Goal: Information Seeking & Learning: Learn about a topic

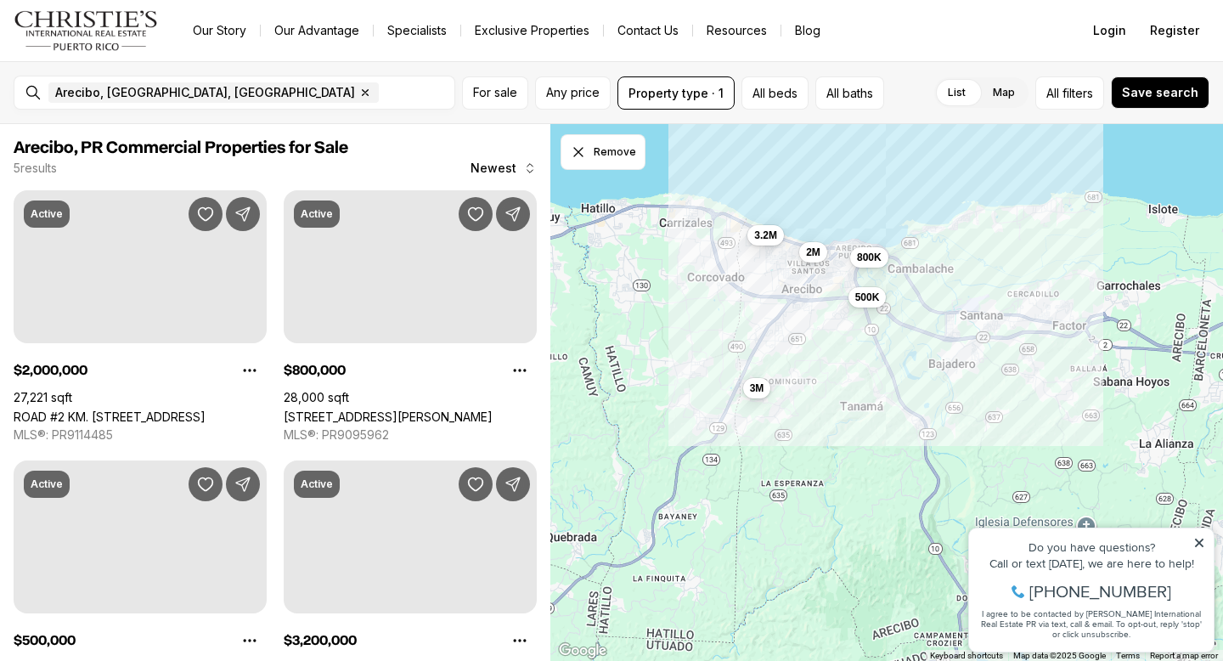
drag, startPoint x: 986, startPoint y: 340, endPoint x: 963, endPoint y: 312, distance: 36.2
click at [963, 312] on div "2M 800K 500K 3.2M 3M" at bounding box center [886, 393] width 673 height 538
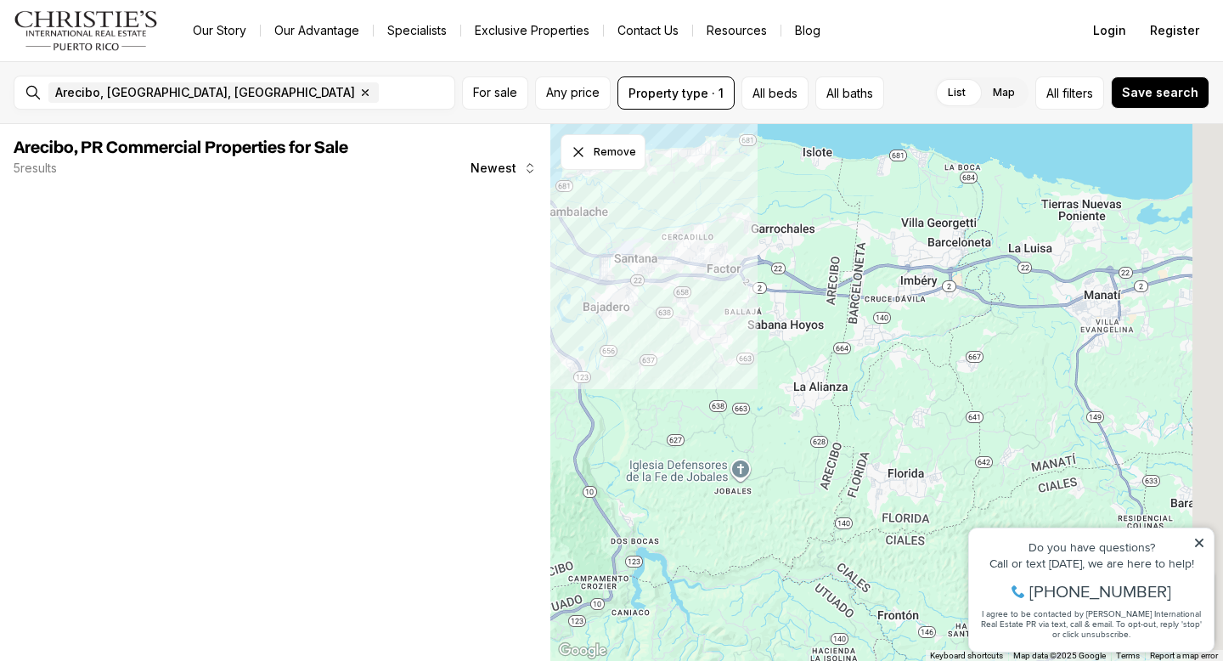
drag, startPoint x: 947, startPoint y: 295, endPoint x: 719, endPoint y: 273, distance: 228.7
click at [722, 274] on div "2M 800K 500K 3.2M 3M" at bounding box center [886, 393] width 673 height 538
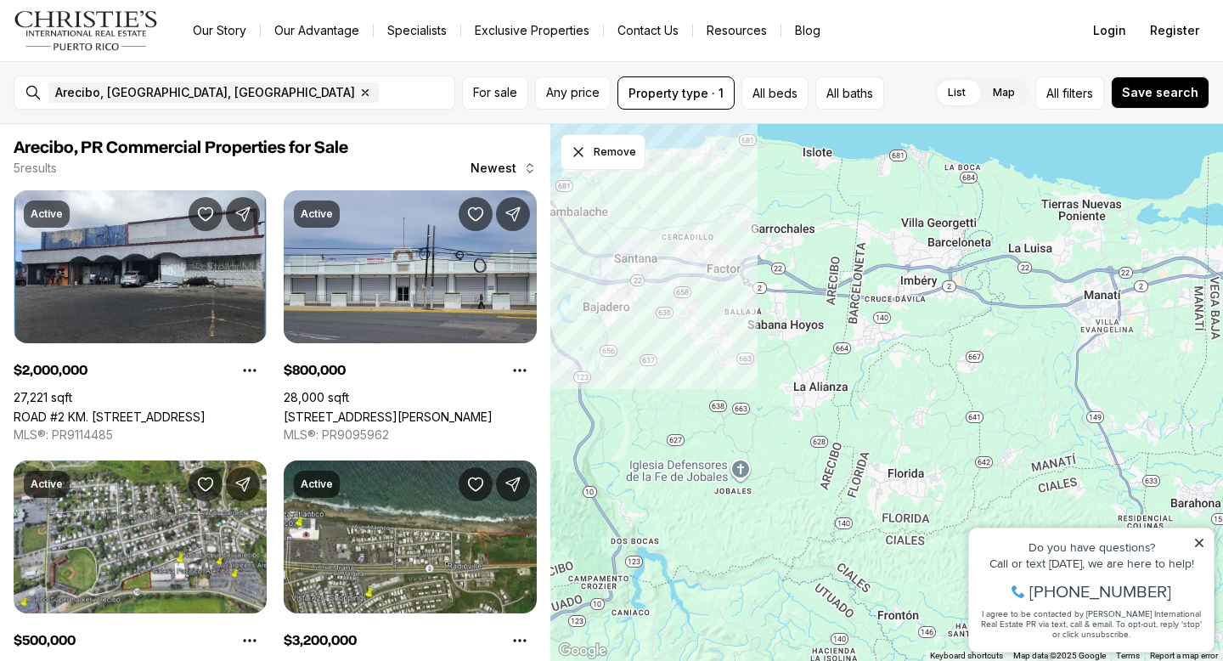
click at [1205, 540] on div "Do you have questions? Call or text [DATE], we are here to help! [PHONE_NUMBER]…" at bounding box center [1091, 589] width 245 height 123
click at [1203, 545] on icon at bounding box center [1199, 543] width 12 height 12
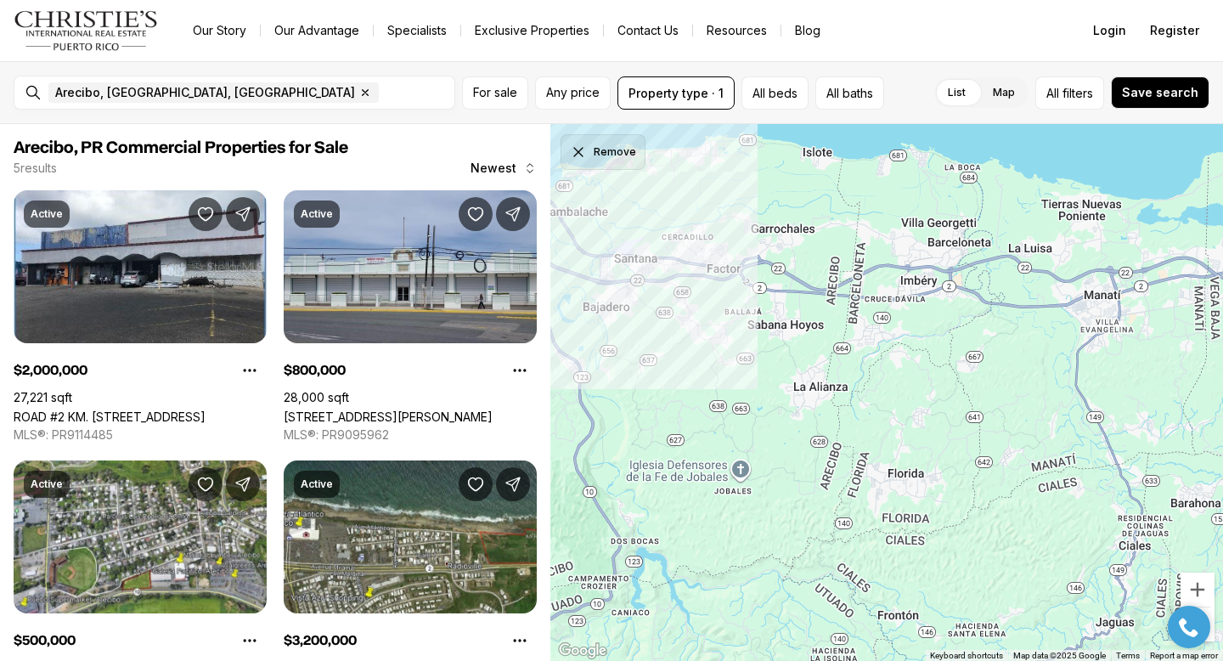
click at [567, 152] on button "Remove" at bounding box center [603, 152] width 85 height 36
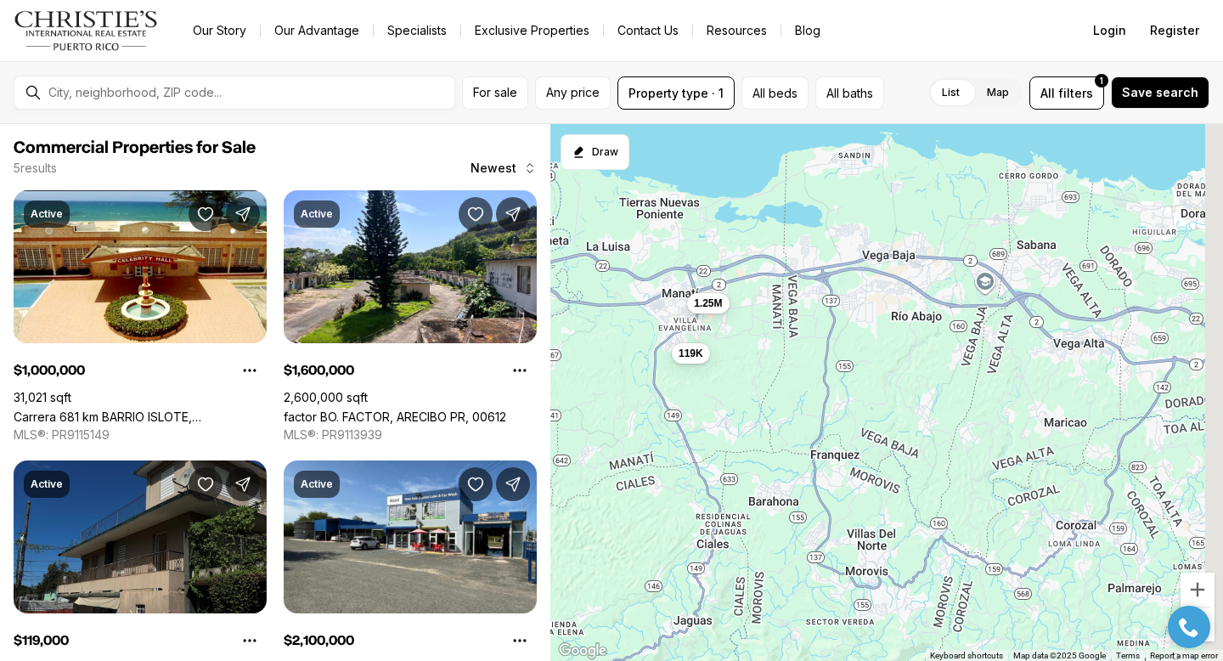
drag, startPoint x: 1073, startPoint y: 292, endPoint x: 625, endPoint y: 273, distance: 448.8
click at [625, 273] on div "1M 1.6M 119K 2.1M 1.25M" at bounding box center [886, 393] width 673 height 538
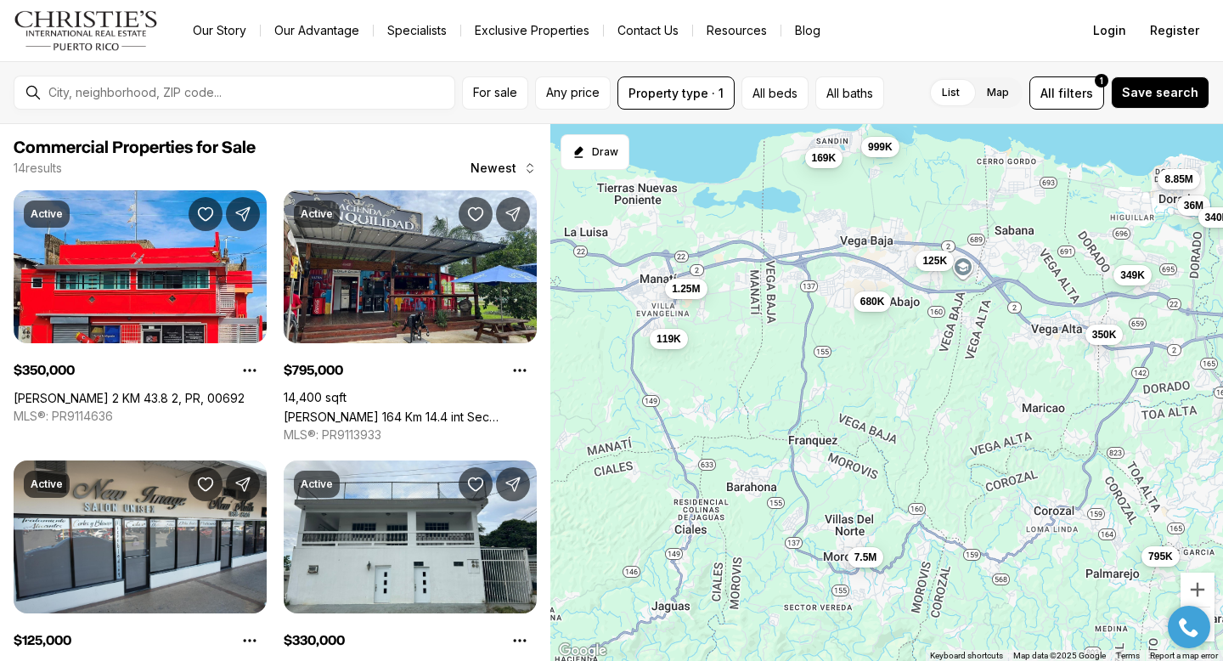
click at [1212, 634] on div at bounding box center [1188, 627] width 59 height 42
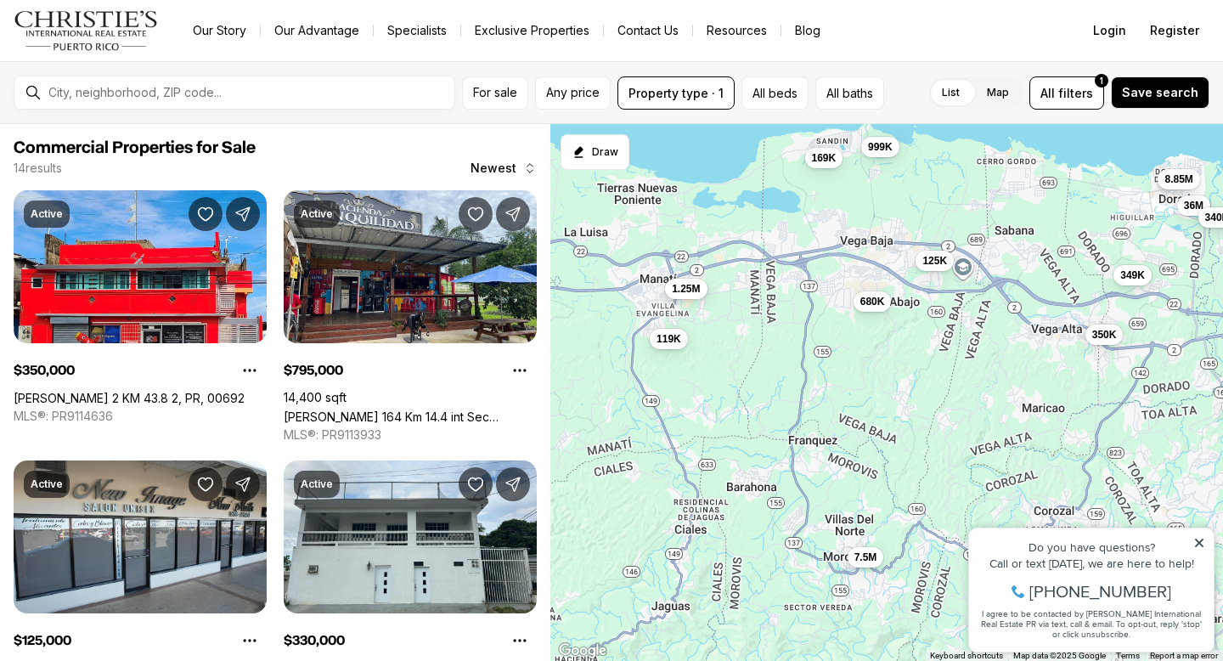
click at [1196, 537] on icon at bounding box center [1199, 543] width 12 height 12
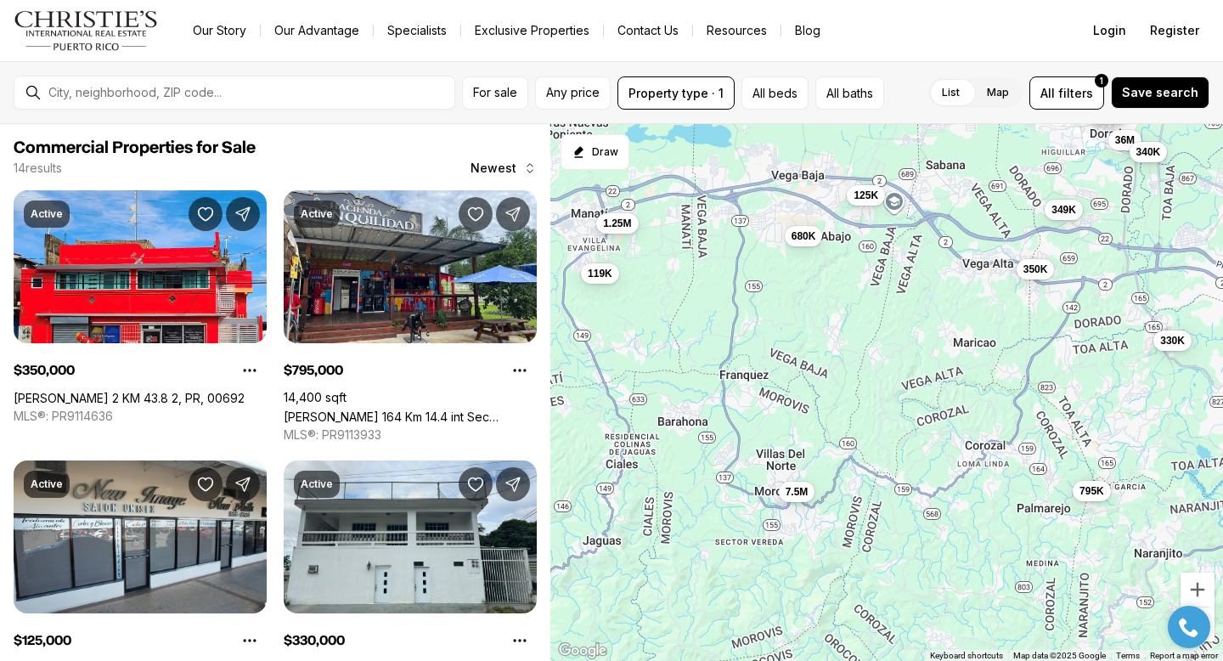
drag, startPoint x: 1161, startPoint y: 483, endPoint x: 1091, endPoint y: 416, distance: 96.7
click at [1091, 416] on div "119K 1.25M 350K 795K 125K 330K 169K 680K 349K 999K 36M 340K 8.85M 7.5M" at bounding box center [886, 393] width 673 height 538
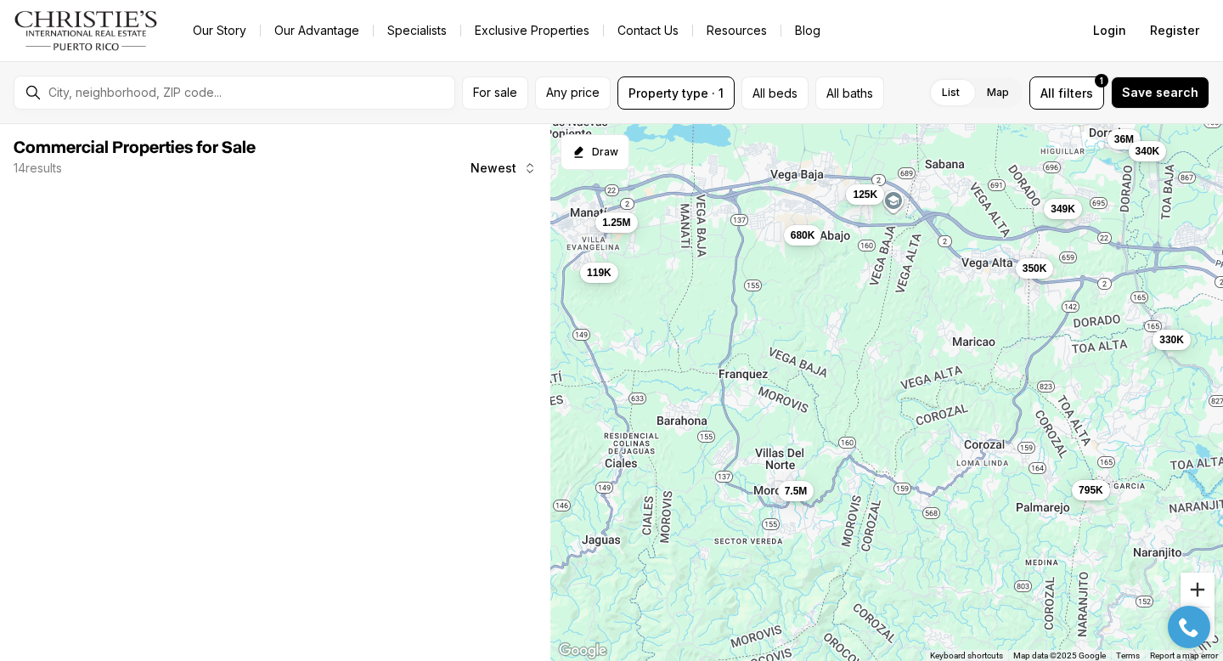
click at [1205, 593] on button "Zoom in" at bounding box center [1197, 589] width 34 height 34
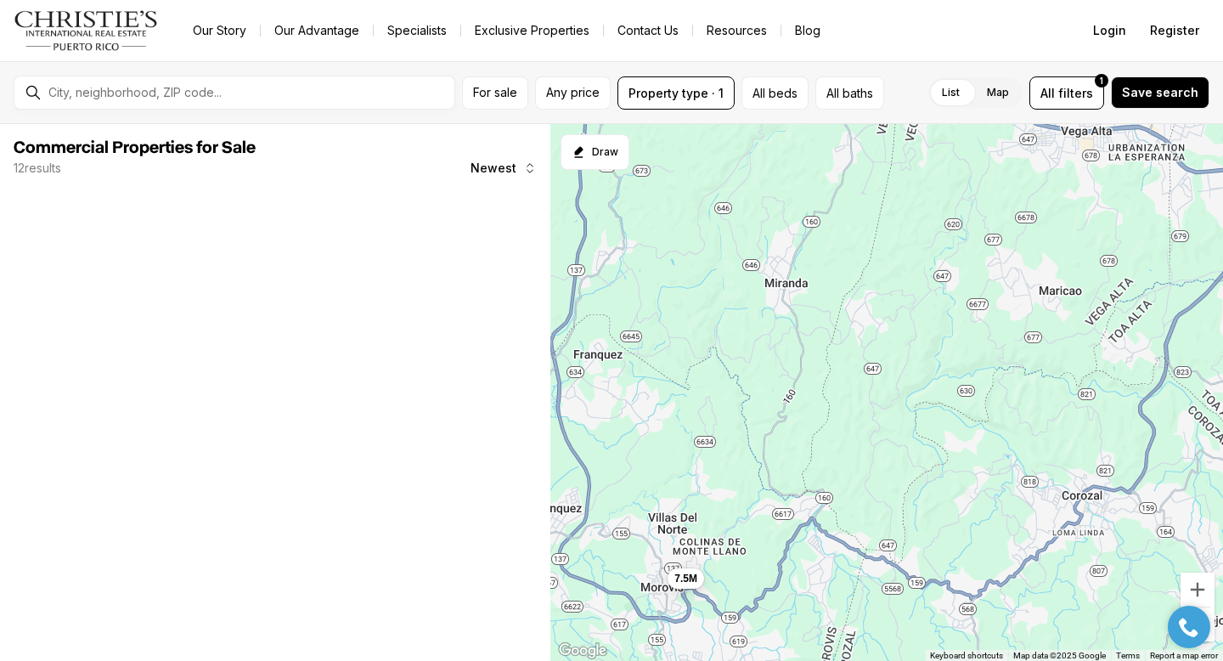
click at [1209, 639] on div at bounding box center [1188, 627] width 59 height 42
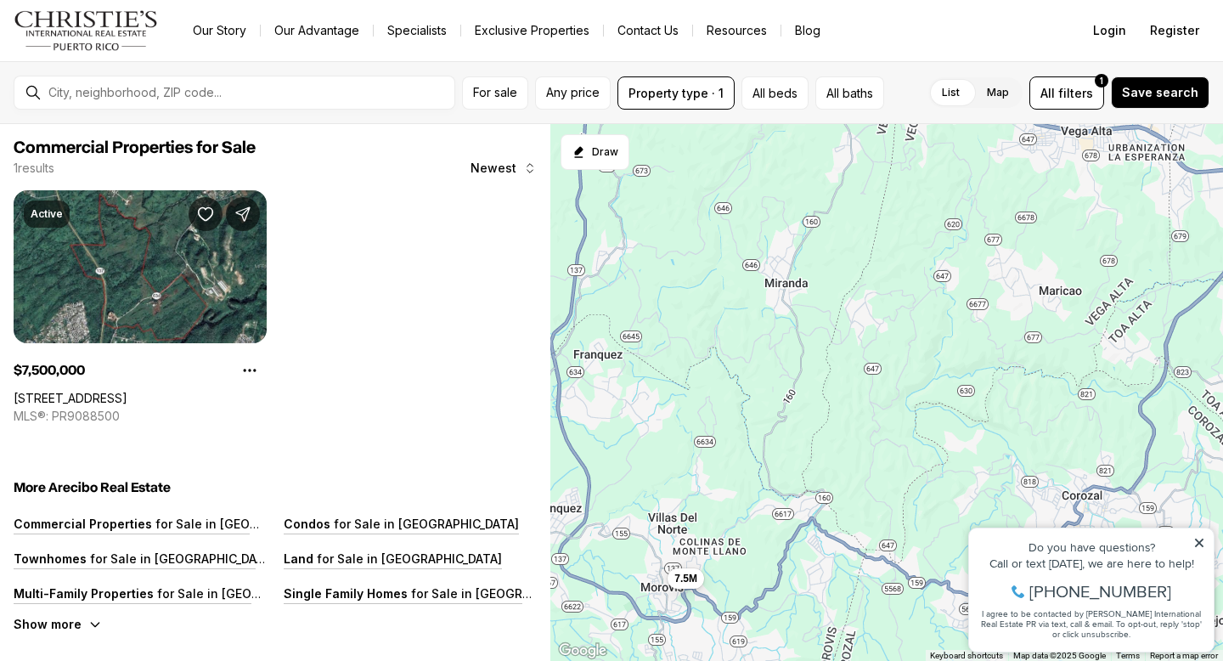
click at [1195, 544] on icon at bounding box center [1199, 543] width 12 height 12
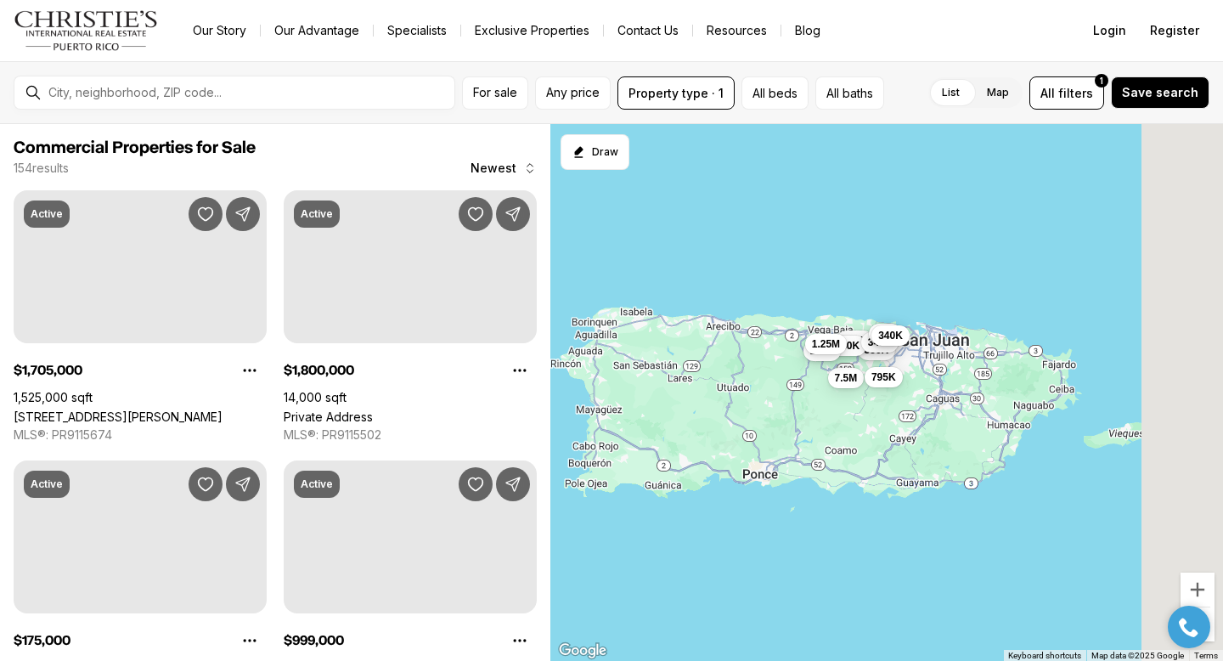
drag, startPoint x: 1129, startPoint y: 459, endPoint x: 923, endPoint y: 437, distance: 206.7
click at [923, 441] on div "7.5M 350K 795K 125K 680K 349K 36M 119K 340K 1.25M" at bounding box center [886, 393] width 673 height 538
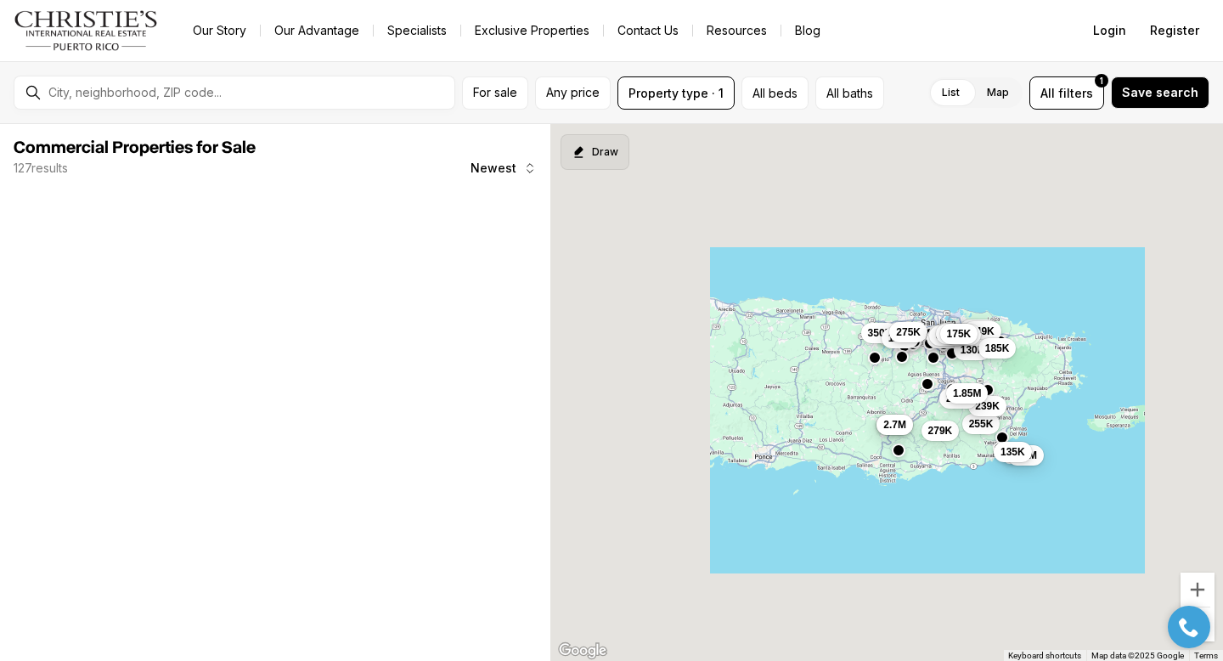
click at [599, 155] on button "Draw" at bounding box center [595, 152] width 69 height 36
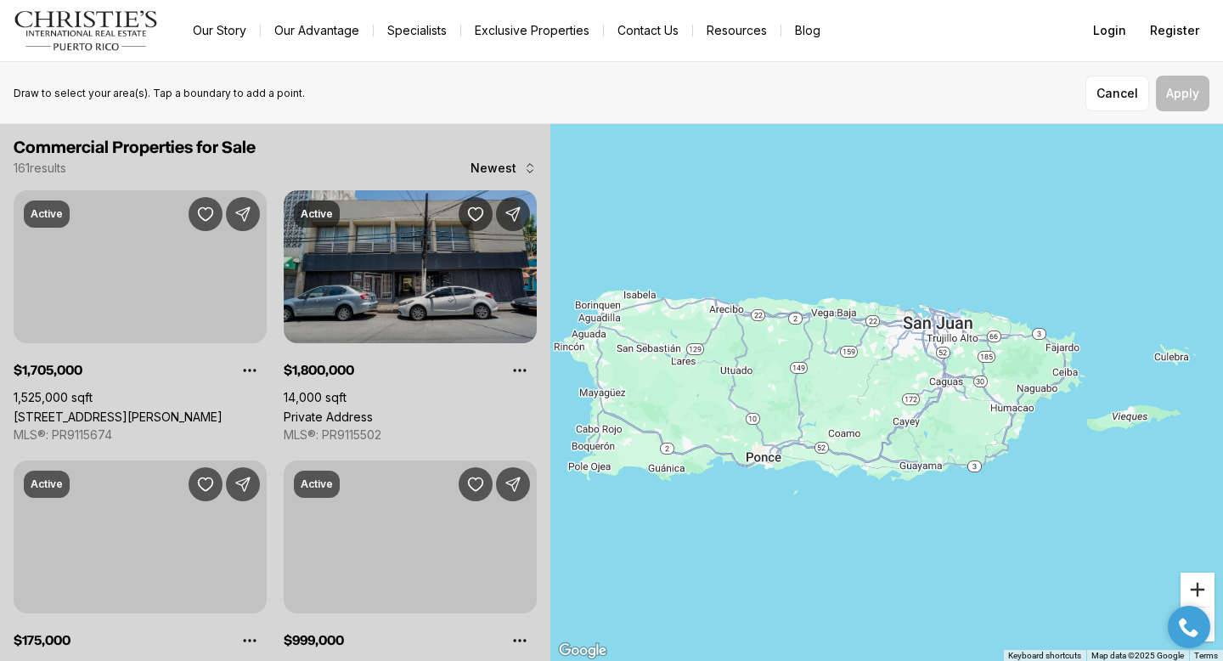
click at [1206, 589] on button "Zoom in" at bounding box center [1197, 589] width 34 height 34
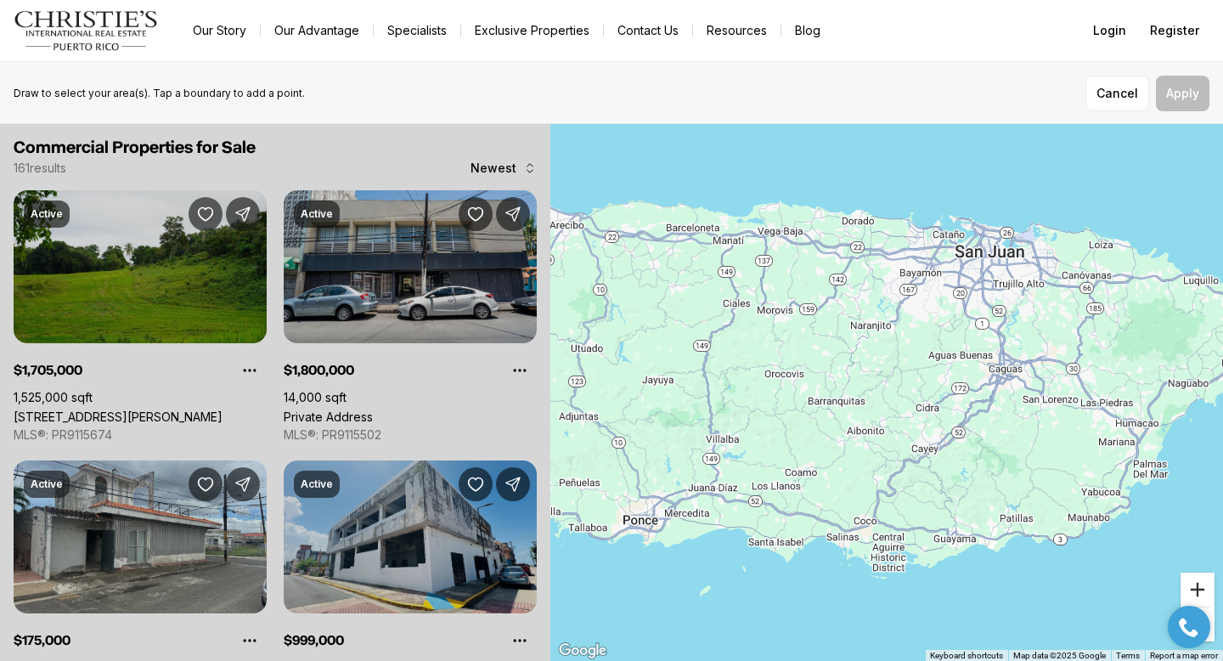
click at [1206, 589] on button "Zoom in" at bounding box center [1197, 589] width 34 height 34
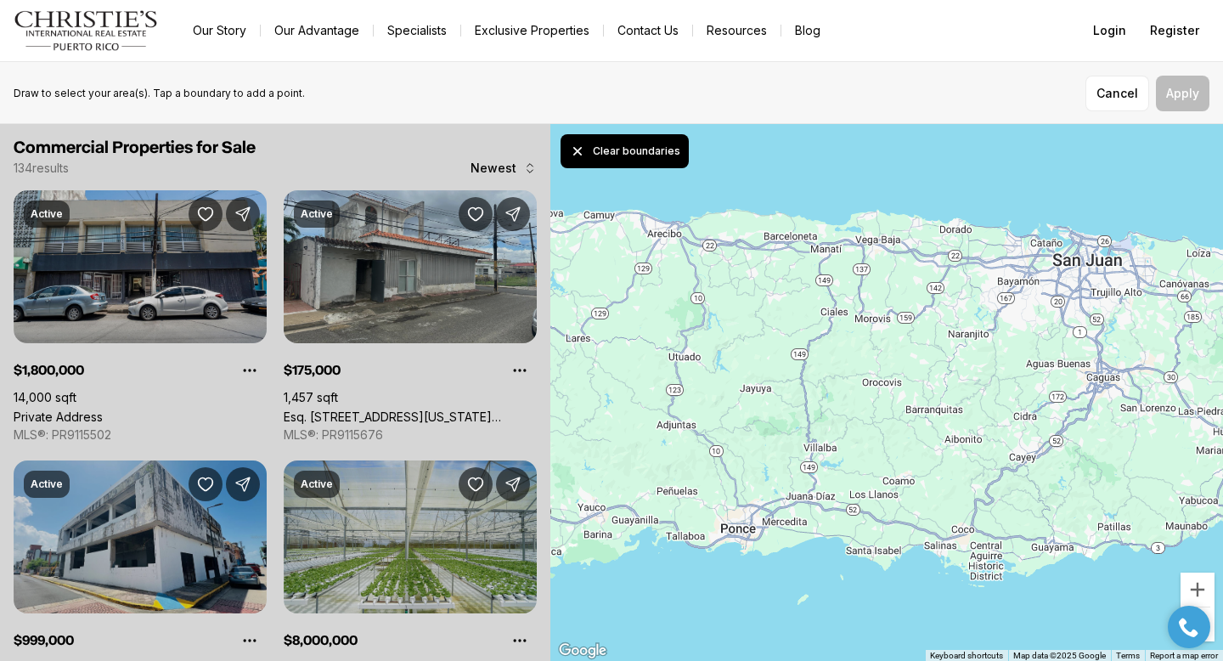
drag, startPoint x: 994, startPoint y: 231, endPoint x: 1067, endPoint y: 220, distance: 73.9
click at [1068, 223] on div at bounding box center [886, 393] width 673 height 538
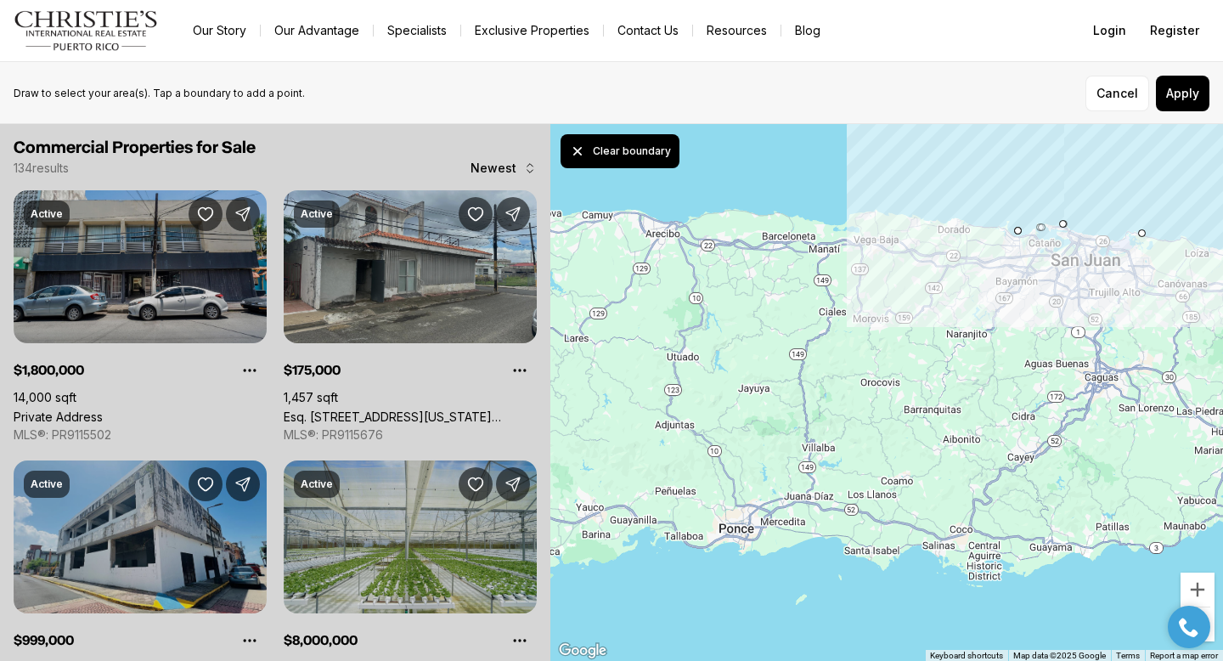
drag, startPoint x: 1063, startPoint y: 219, endPoint x: 1141, endPoint y: 228, distance: 77.8
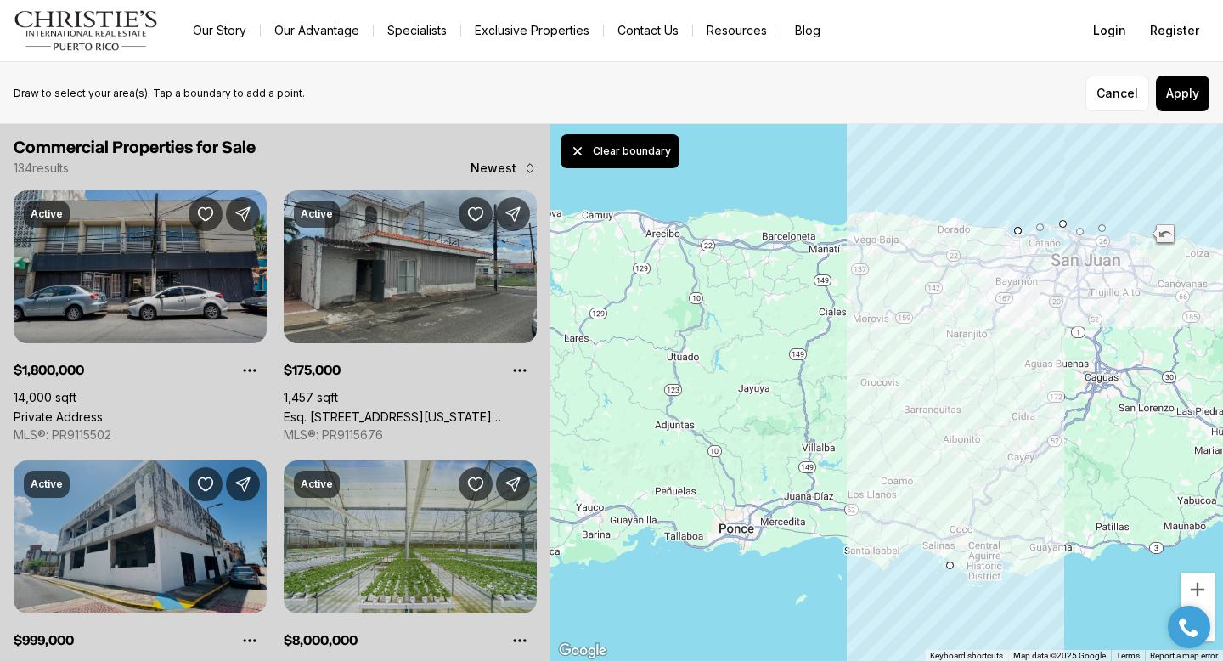
drag, startPoint x: 1141, startPoint y: 232, endPoint x: 949, endPoint y: 567, distance: 386.5
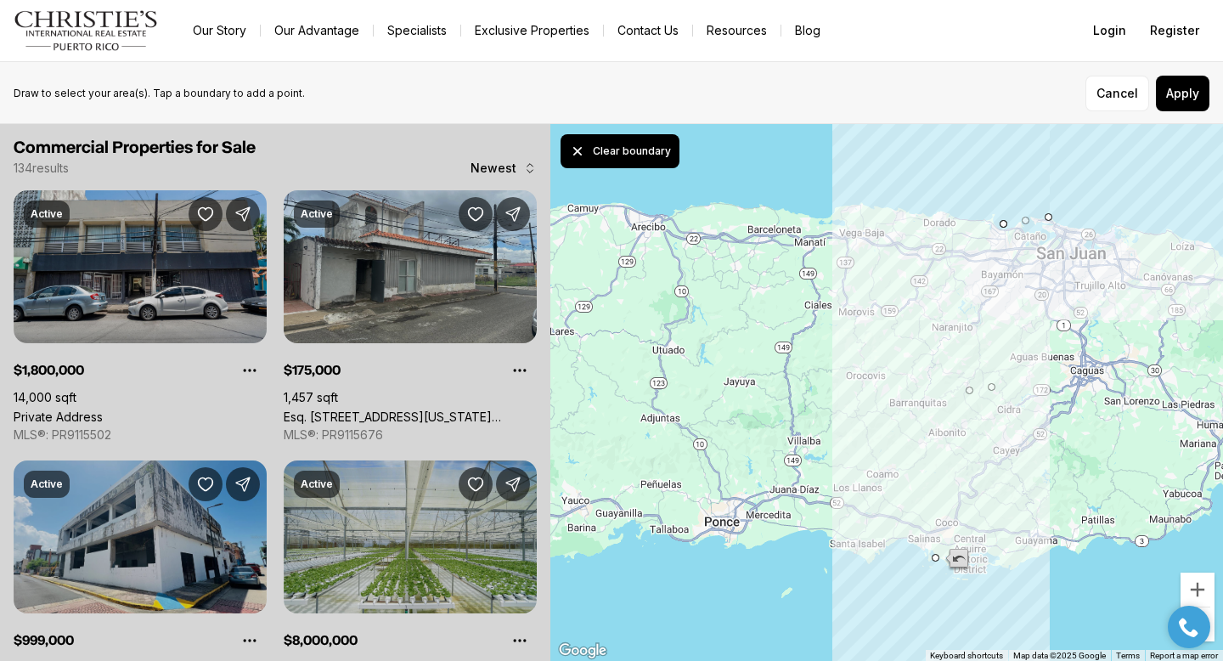
drag, startPoint x: 955, startPoint y: 565, endPoint x: 955, endPoint y: 556, distance: 8.5
click at [955, 556] on div at bounding box center [886, 393] width 673 height 538
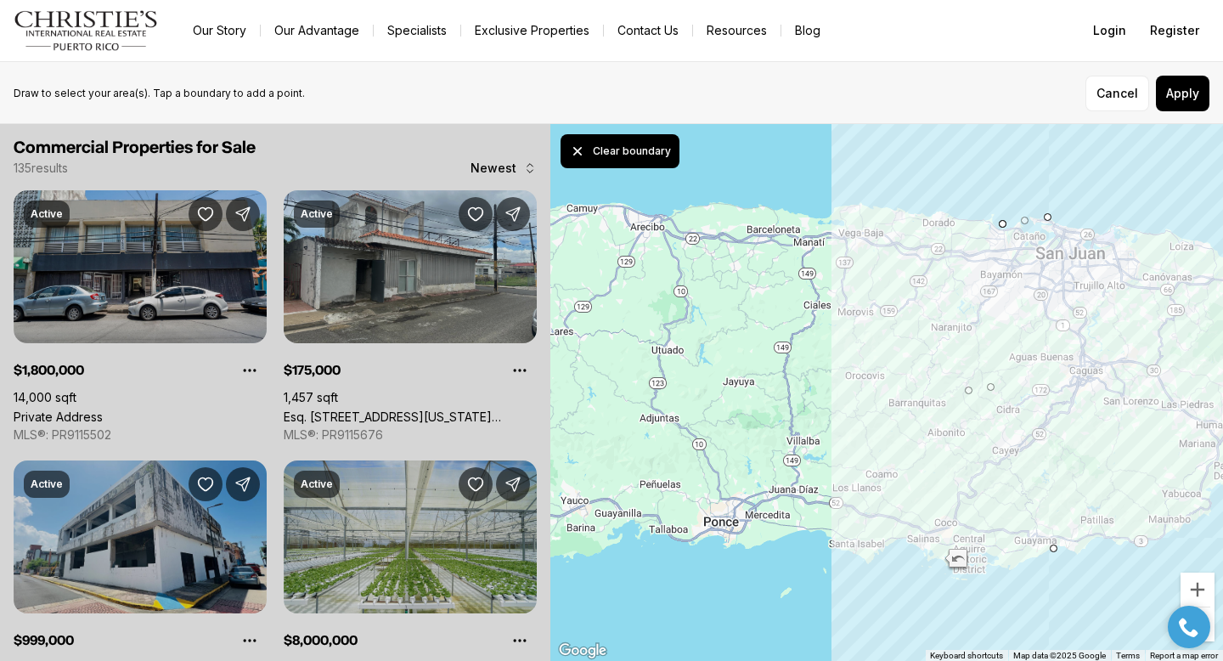
drag, startPoint x: 938, startPoint y: 557, endPoint x: 1070, endPoint y: 546, distance: 132.1
click at [572, 156] on icon "Clear pending boundary" at bounding box center [577, 151] width 17 height 17
drag, startPoint x: 996, startPoint y: 211, endPoint x: 1011, endPoint y: 211, distance: 15.3
click at [1010, 208] on div at bounding box center [886, 393] width 673 height 538
click at [1183, 103] on button "Apply" at bounding box center [1183, 94] width 54 height 36
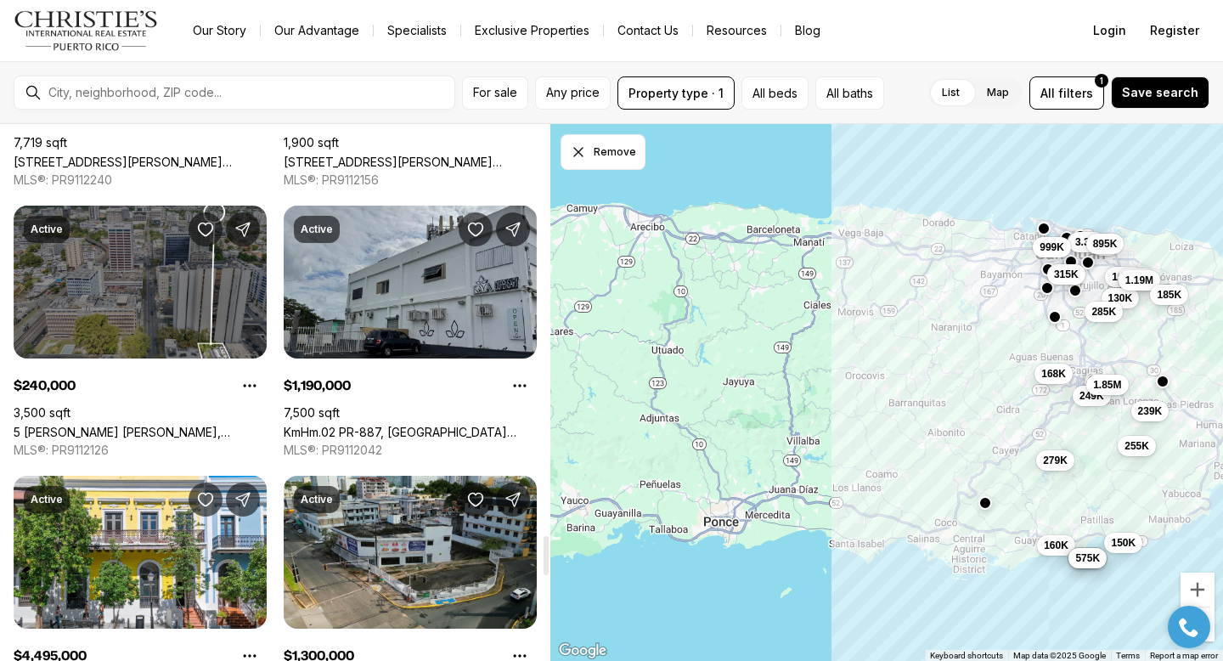
scroll to position [5671, 0]
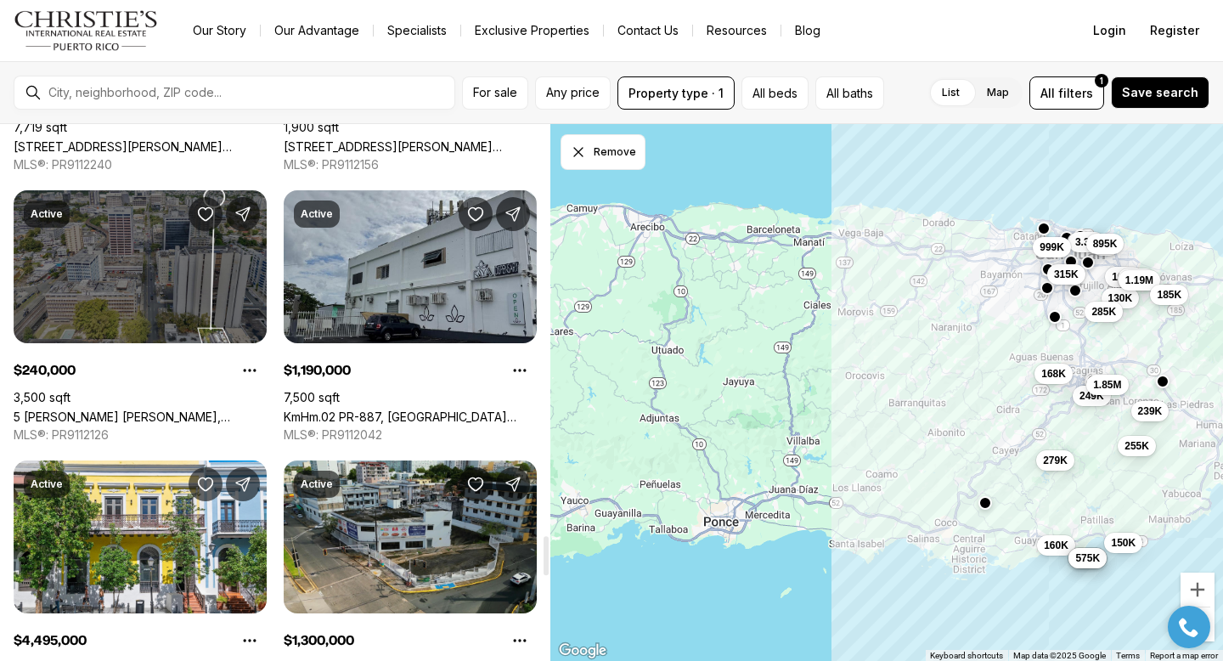
click at [132, 409] on link "5 [PERSON_NAME] [PERSON_NAME], [GEOGRAPHIC_DATA][PERSON_NAME], 00917" at bounding box center [140, 416] width 253 height 14
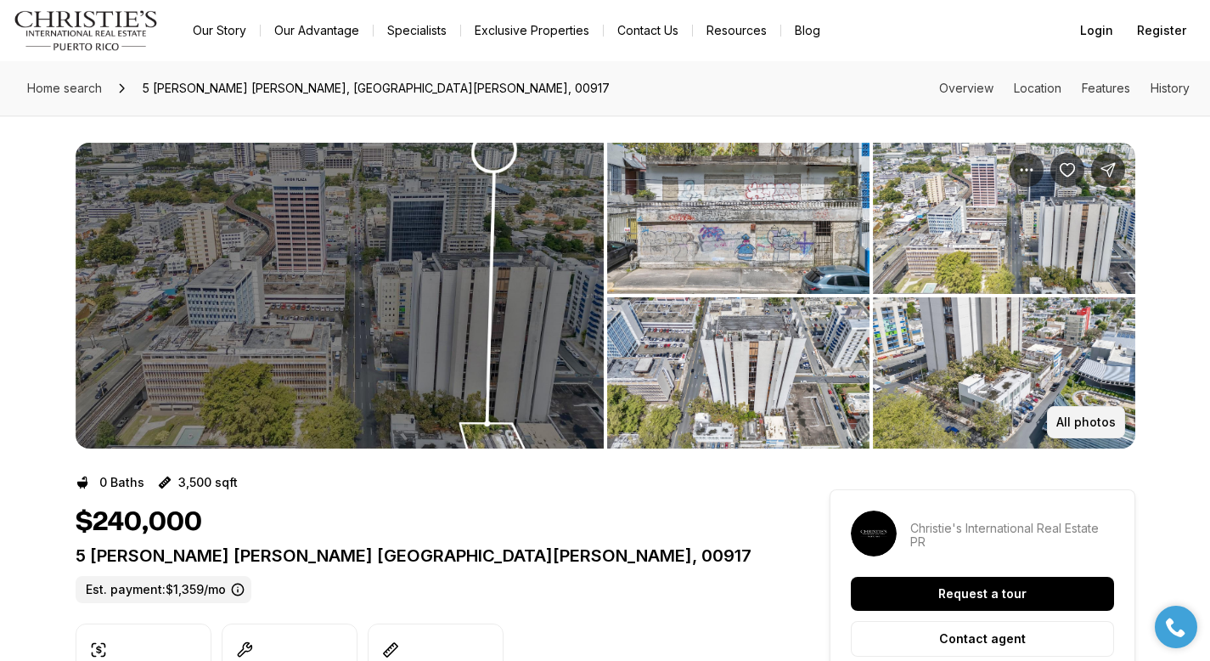
click at [1081, 419] on p "All photos" at bounding box center [1085, 422] width 59 height 14
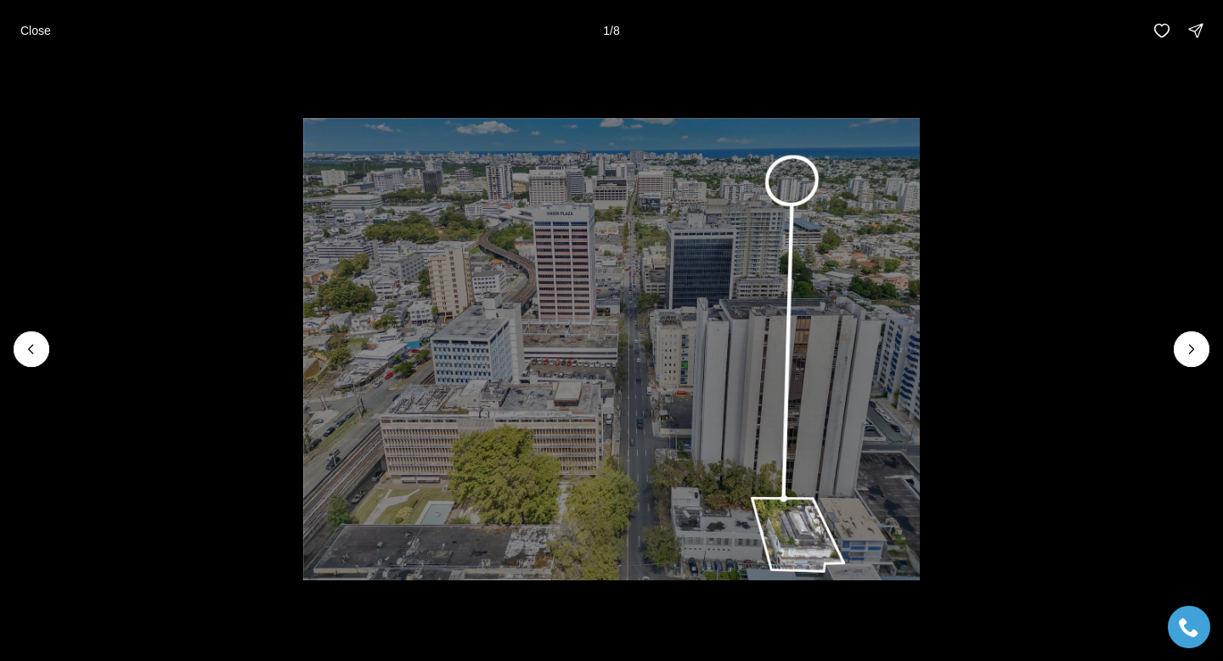
click at [1209, 346] on li "1 of 8" at bounding box center [611, 349] width 1223 height 576
click at [1195, 349] on icon "Next slide" at bounding box center [1191, 349] width 17 height 17
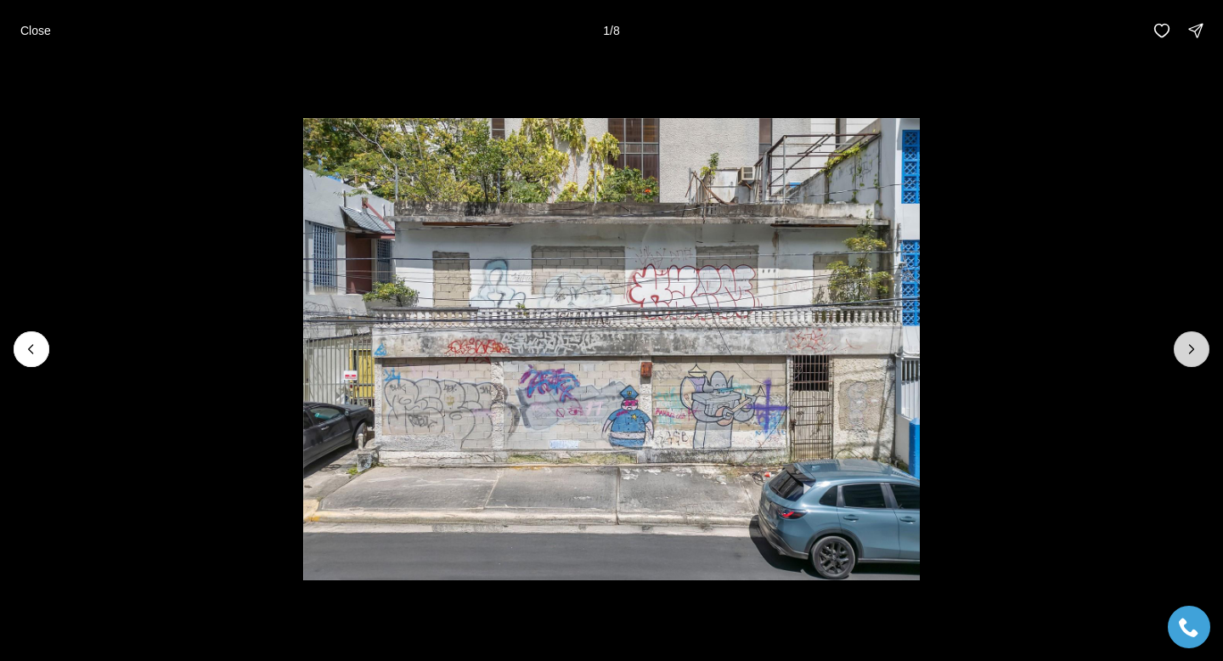
click at [1195, 351] on icon "Next slide" at bounding box center [1191, 349] width 17 height 17
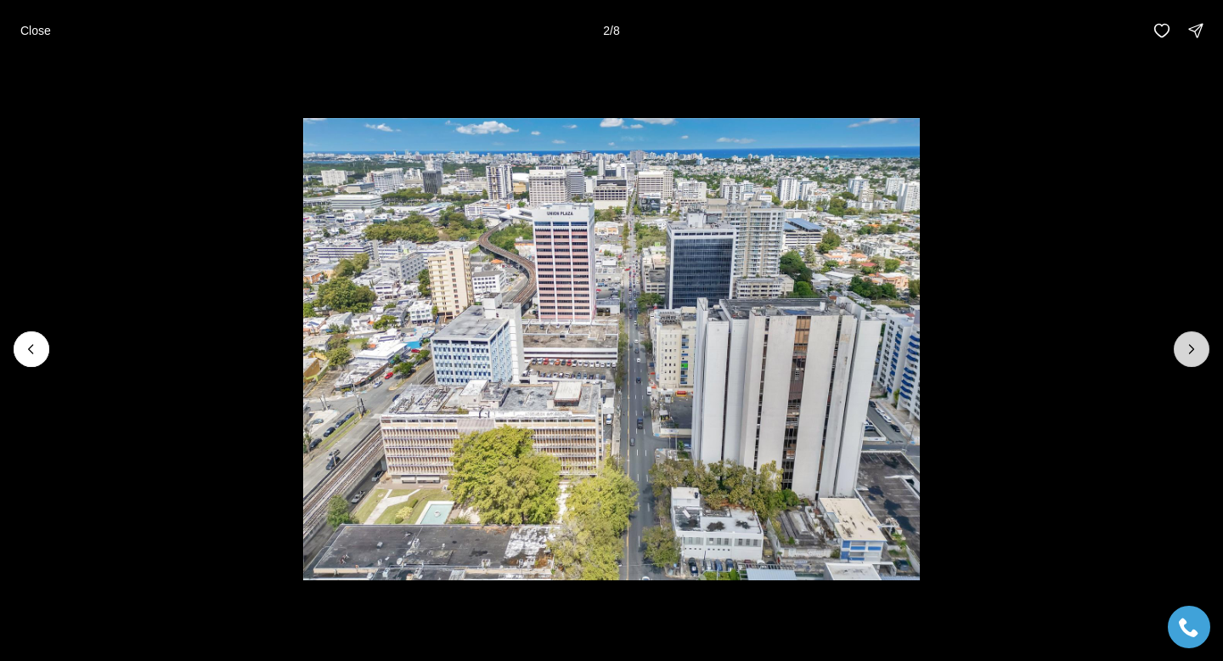
click at [1195, 351] on icon "Next slide" at bounding box center [1191, 349] width 17 height 17
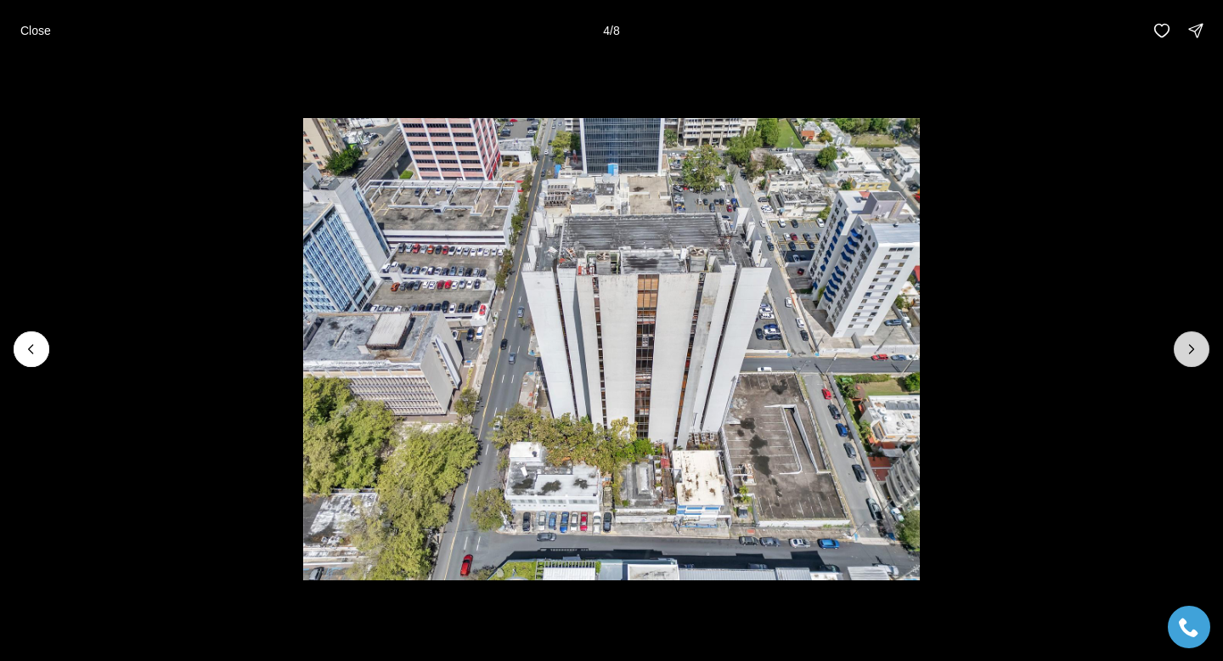
click at [1195, 352] on icon "Next slide" at bounding box center [1191, 349] width 17 height 17
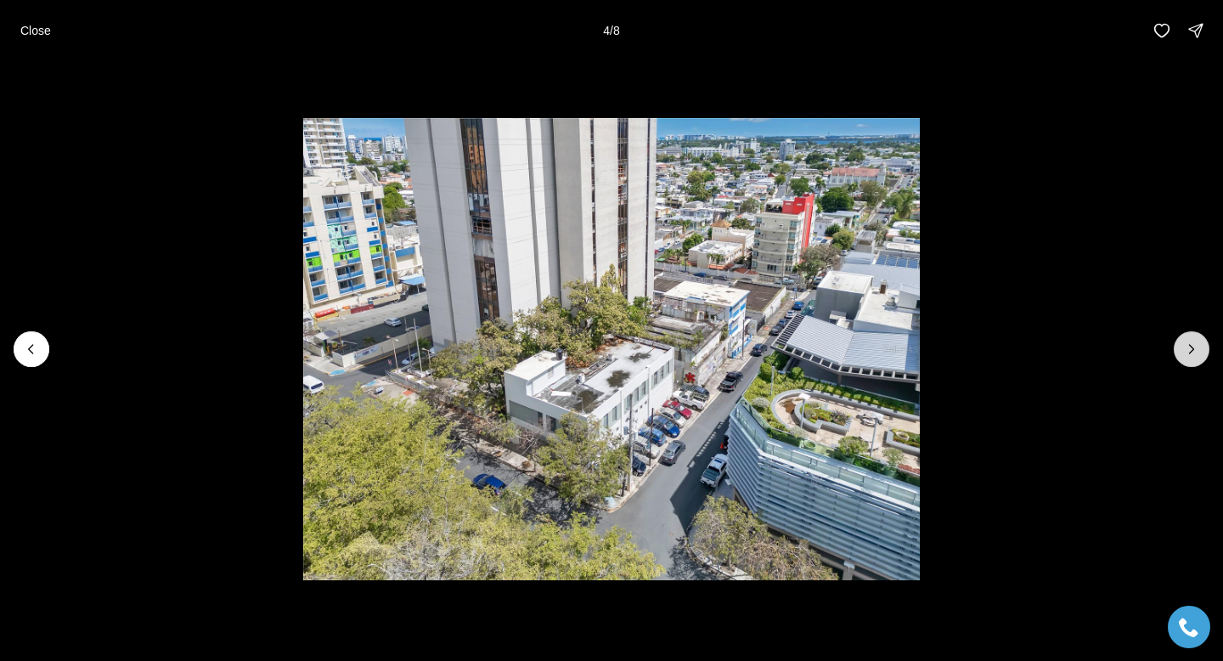
click at [1195, 352] on icon "Next slide" at bounding box center [1191, 349] width 17 height 17
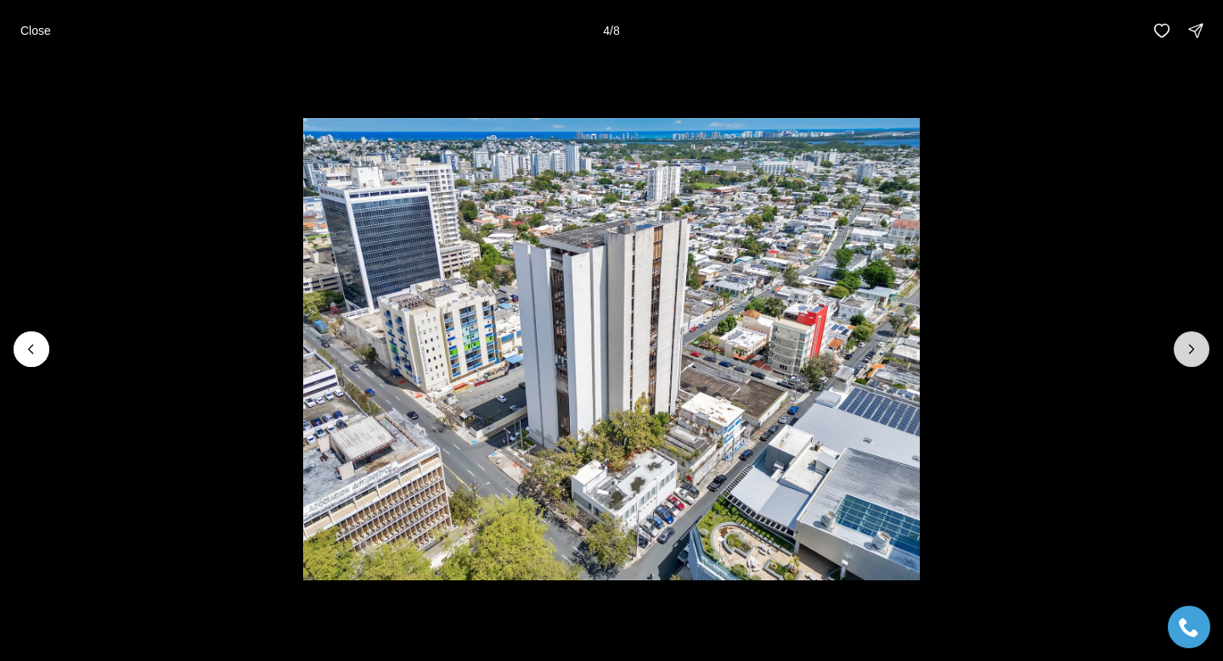
click at [1195, 352] on icon "Next slide" at bounding box center [1191, 349] width 17 height 17
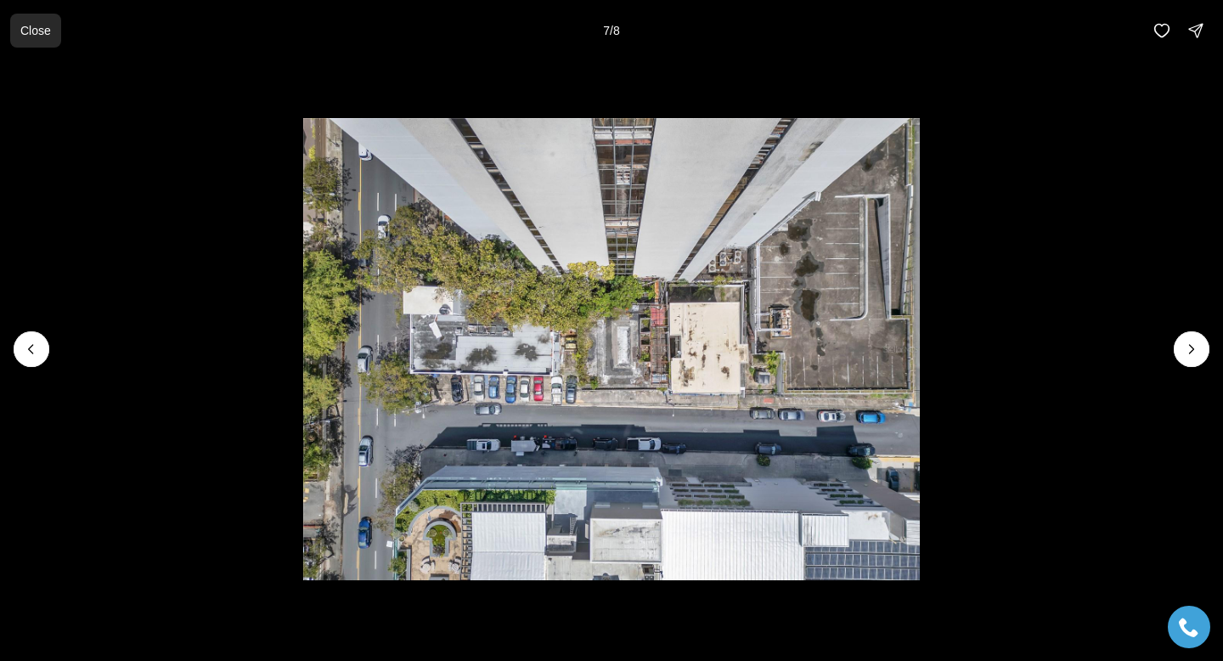
click at [44, 27] on p "Close" at bounding box center [35, 31] width 31 height 14
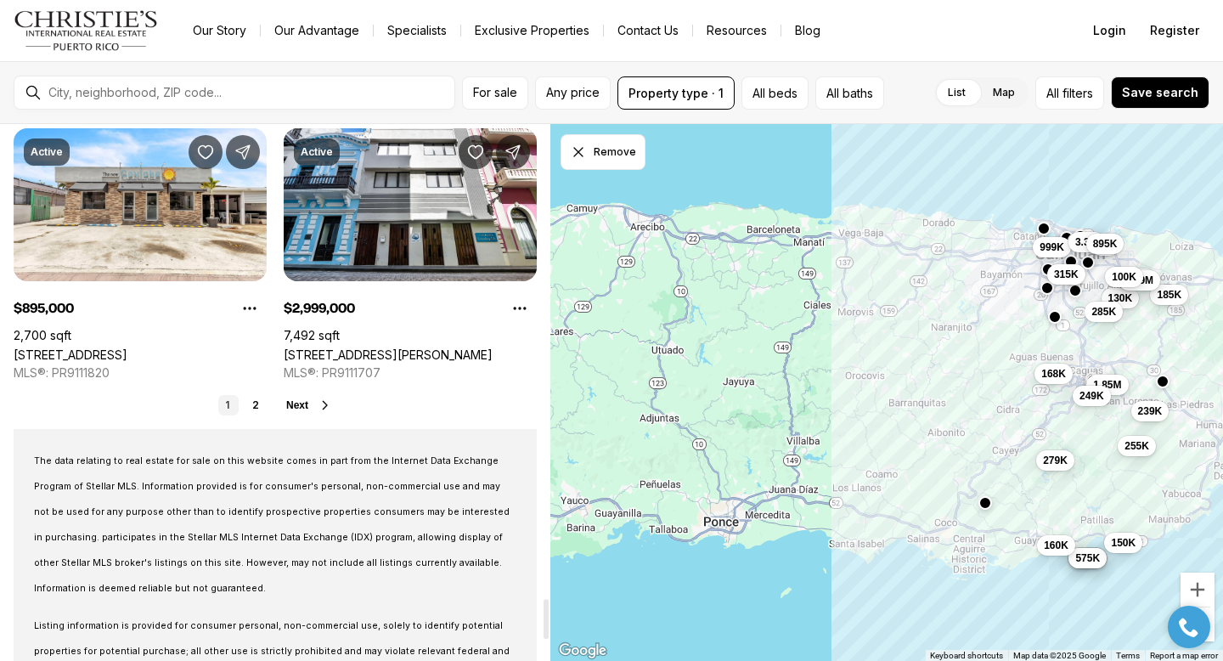
scroll to position [6326, 0]
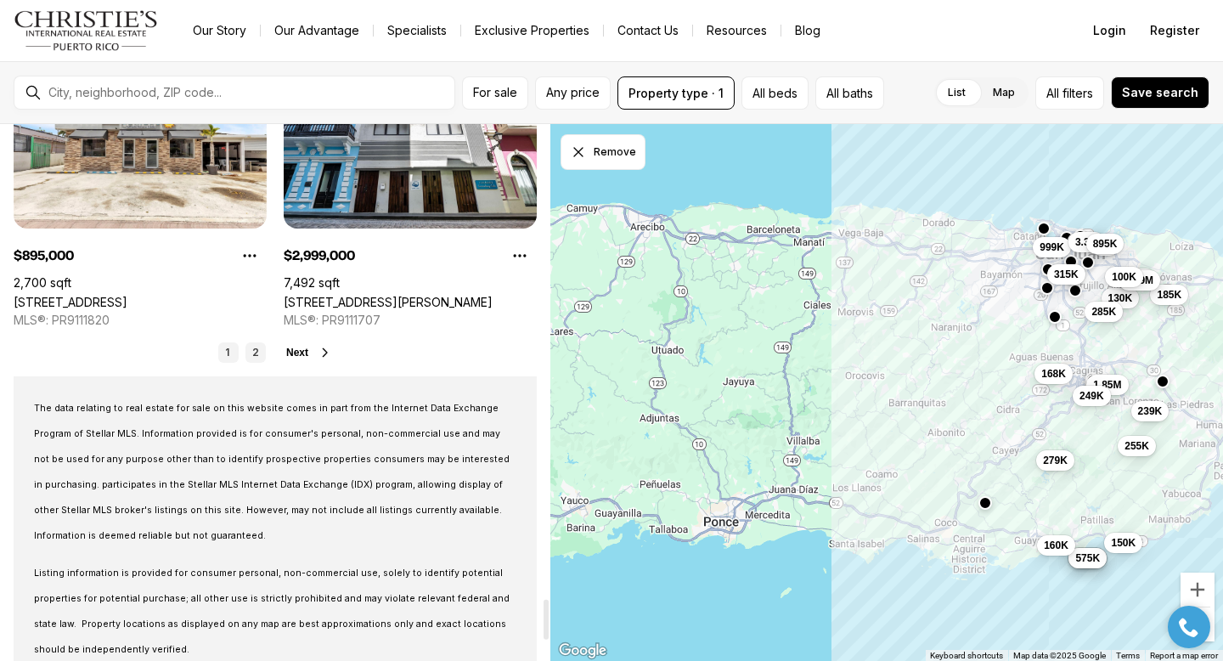
click at [257, 346] on link "2" at bounding box center [255, 352] width 20 height 20
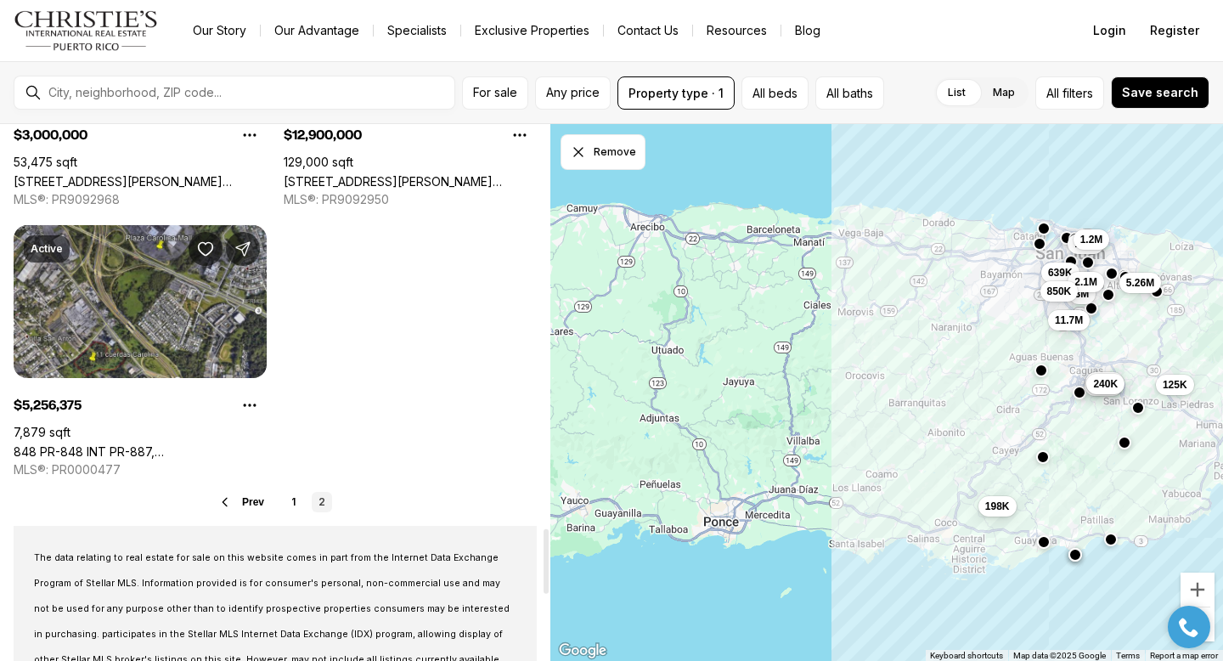
scroll to position [3608, 0]
